Goal: Task Accomplishment & Management: Complete application form

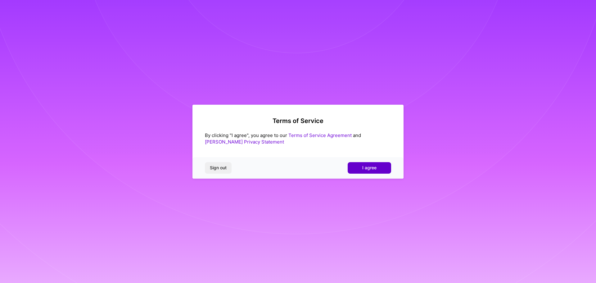
click at [364, 163] on button "I agree" at bounding box center [369, 167] width 43 height 11
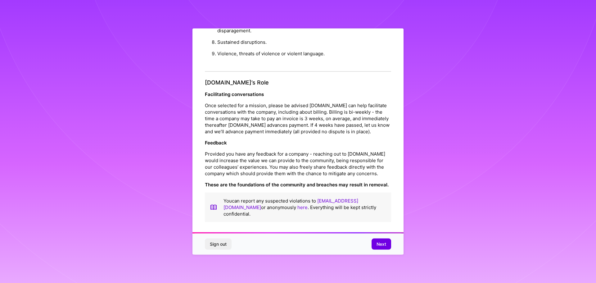
scroll to position [1, 0]
click at [386, 245] on span "Next" at bounding box center [381, 244] width 10 height 6
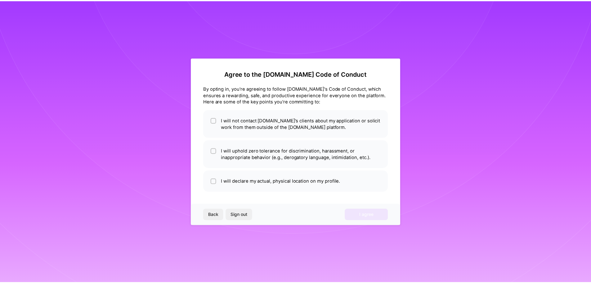
scroll to position [0, 0]
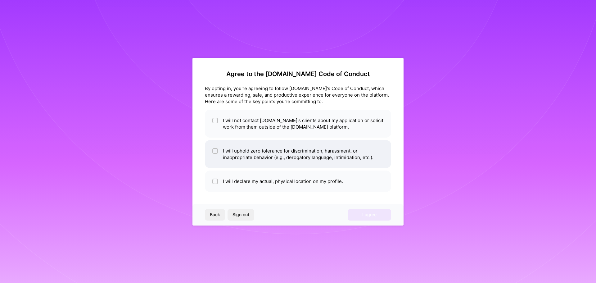
click at [348, 155] on li "I will uphold zero tolerance for discrimination, harassment, or inappropriate b…" at bounding box center [298, 154] width 186 height 28
checkbox input "true"
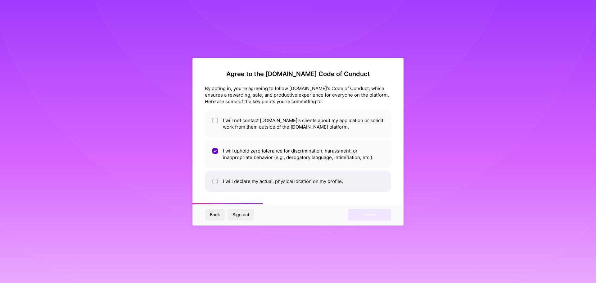
click at [336, 178] on li "I will declare my actual, physical location on my profile." at bounding box center [298, 180] width 186 height 21
checkbox input "true"
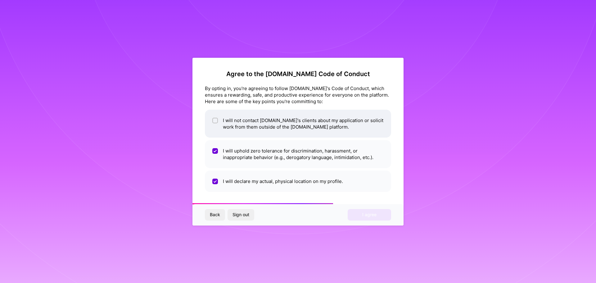
click at [333, 129] on li "I will not contact A.Team's clients about my application or solicit work from t…" at bounding box center [298, 124] width 186 height 28
checkbox input "true"
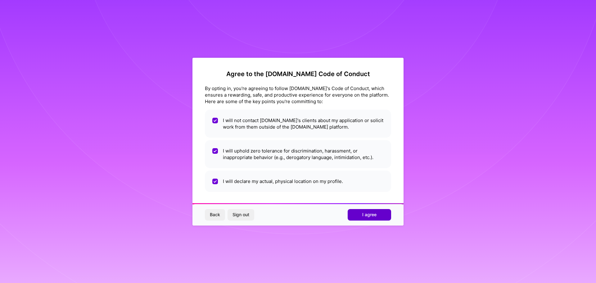
click at [363, 212] on span "I agree" at bounding box center [369, 214] width 14 height 6
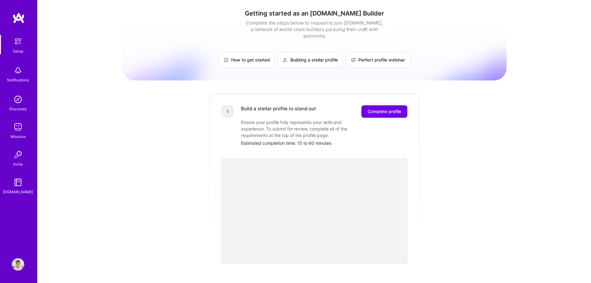
click at [13, 122] on img at bounding box center [18, 127] width 12 height 12
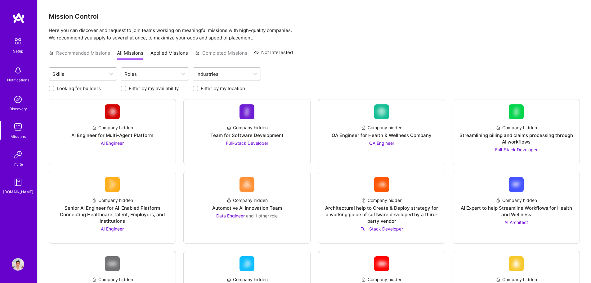
click at [99, 76] on div "Skills" at bounding box center [78, 74] width 58 height 12
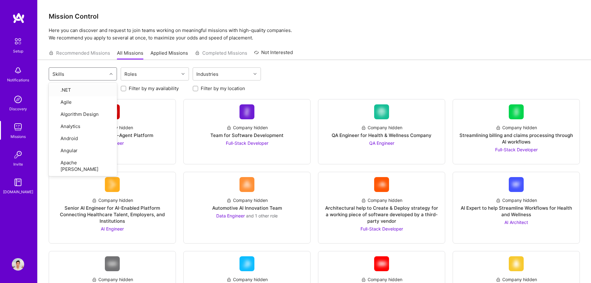
click at [99, 77] on div "Skills" at bounding box center [78, 74] width 58 height 12
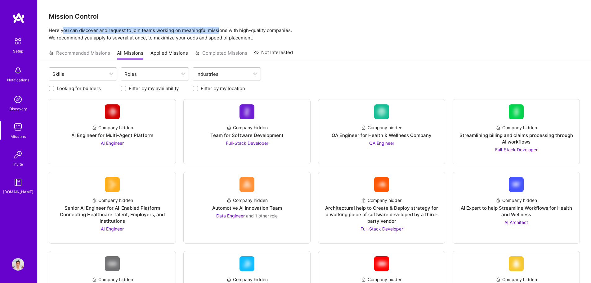
drag, startPoint x: 64, startPoint y: 32, endPoint x: 218, endPoint y: 32, distance: 154.2
click at [218, 32] on p "Here you can discover and request to join teams working on meaningful missions …" at bounding box center [314, 34] width 531 height 15
click at [270, 36] on p "Here you can discover and request to join teams working on meaningful missions …" at bounding box center [314, 34] width 531 height 15
